Goal: Task Accomplishment & Management: Manage account settings

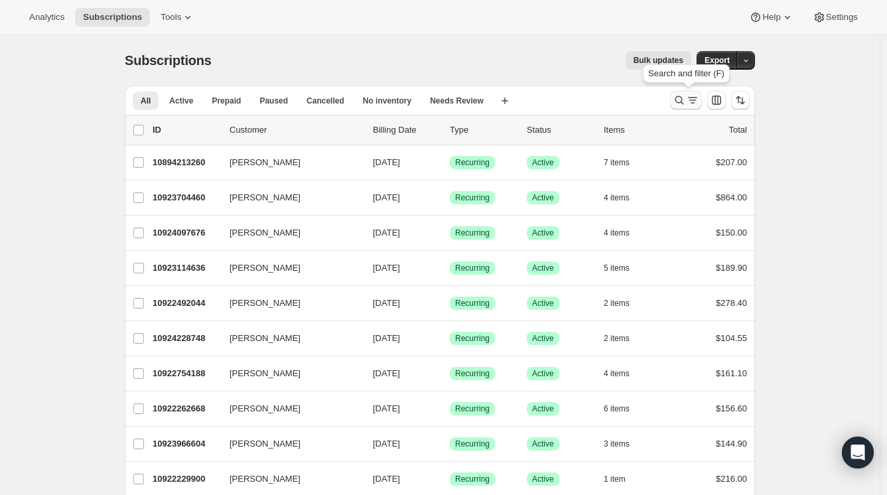
click at [686, 101] on icon "Search and filter results" at bounding box center [679, 100] width 13 height 13
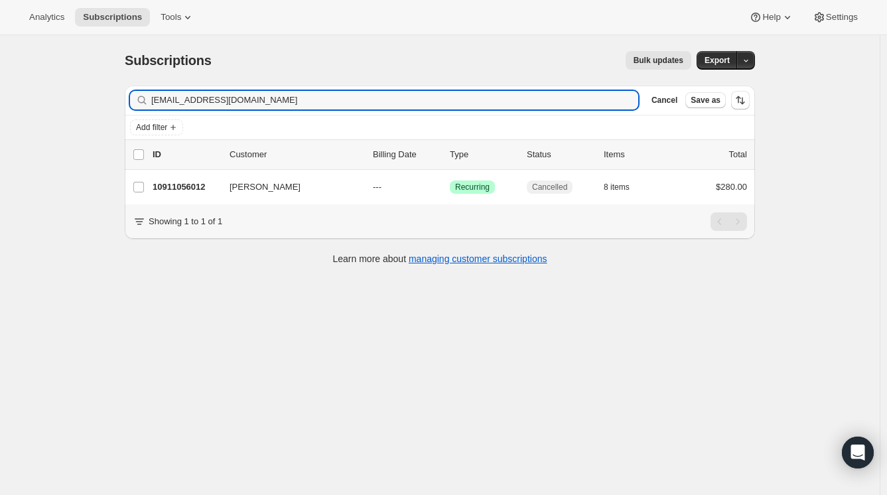
type input "jabbottklein@yahoo.com"
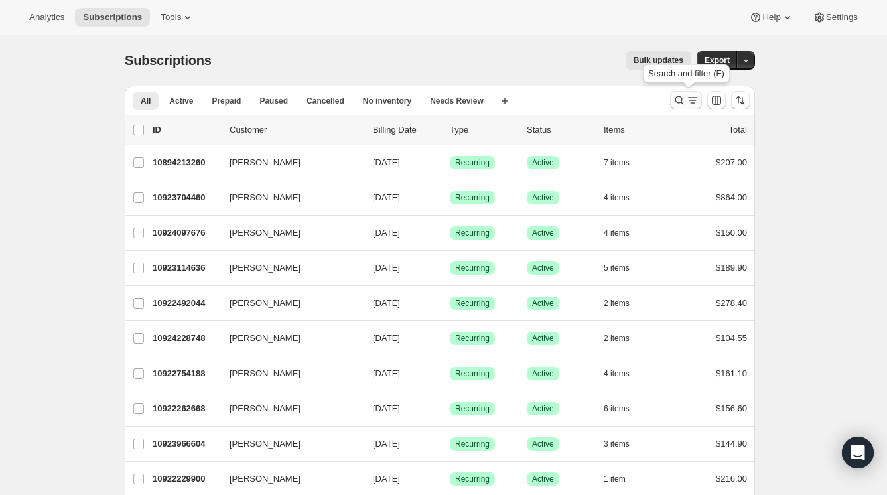
click at [684, 100] on icon "Search and filter results" at bounding box center [679, 100] width 13 height 13
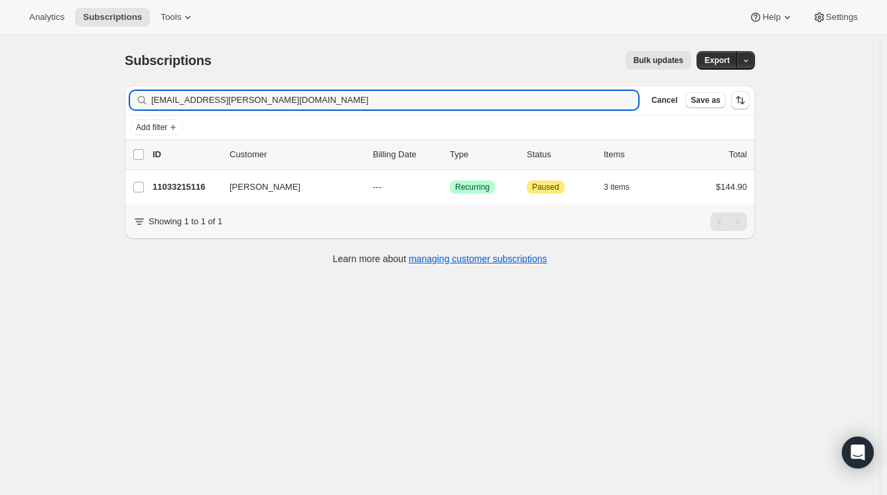
type input "[EMAIL_ADDRESS][PERSON_NAME][DOMAIN_NAME]"
